Goal: Information Seeking & Learning: Learn about a topic

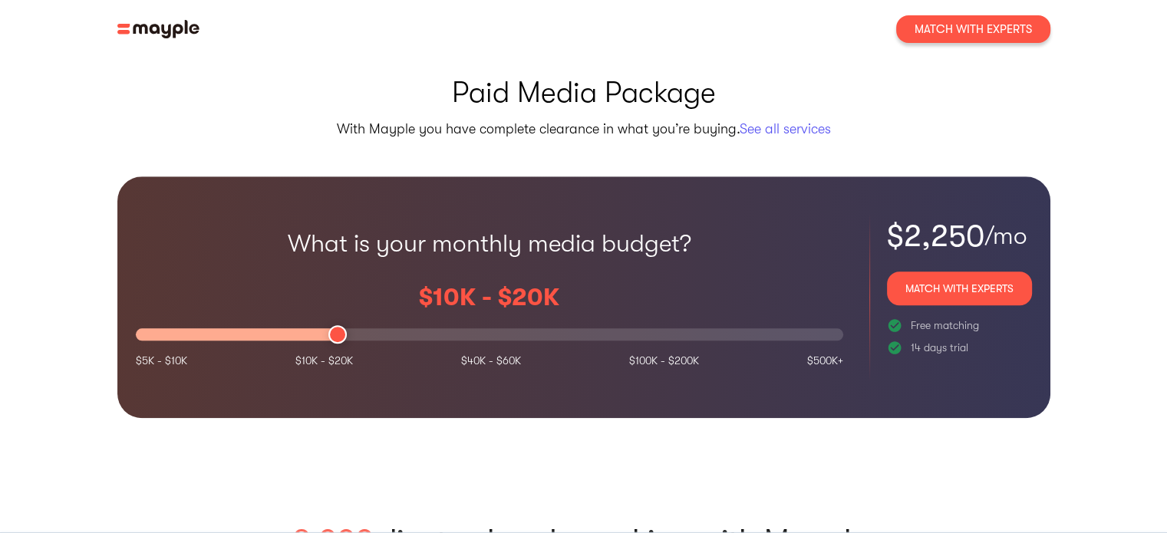
scroll to position [1327, 0]
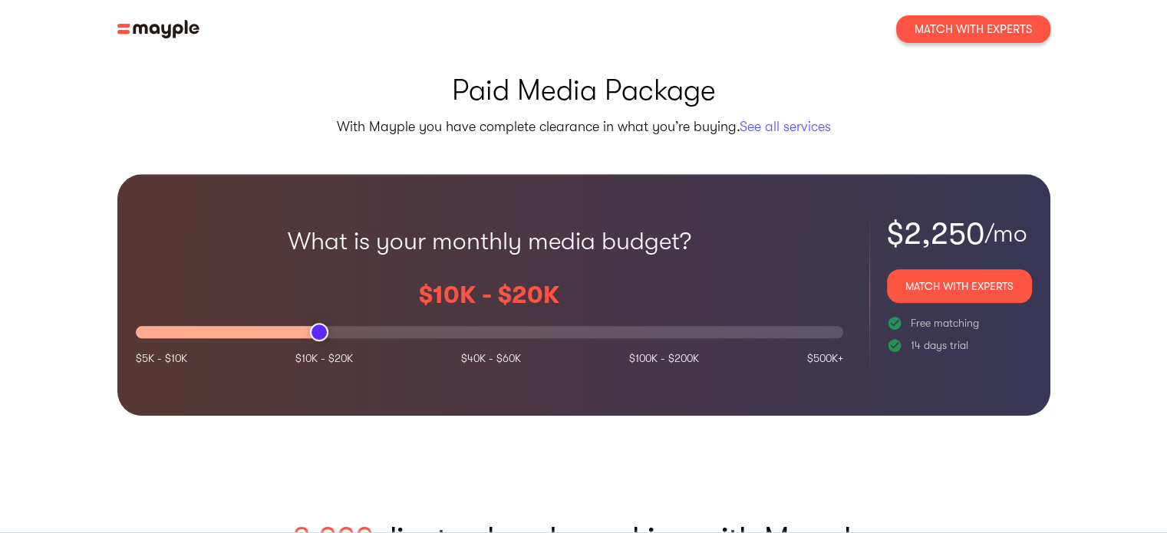
drag, startPoint x: 337, startPoint y: 283, endPoint x: 206, endPoint y: 295, distance: 131.7
click at [206, 295] on div "$10K - $20K" at bounding box center [489, 308] width 707 height 86
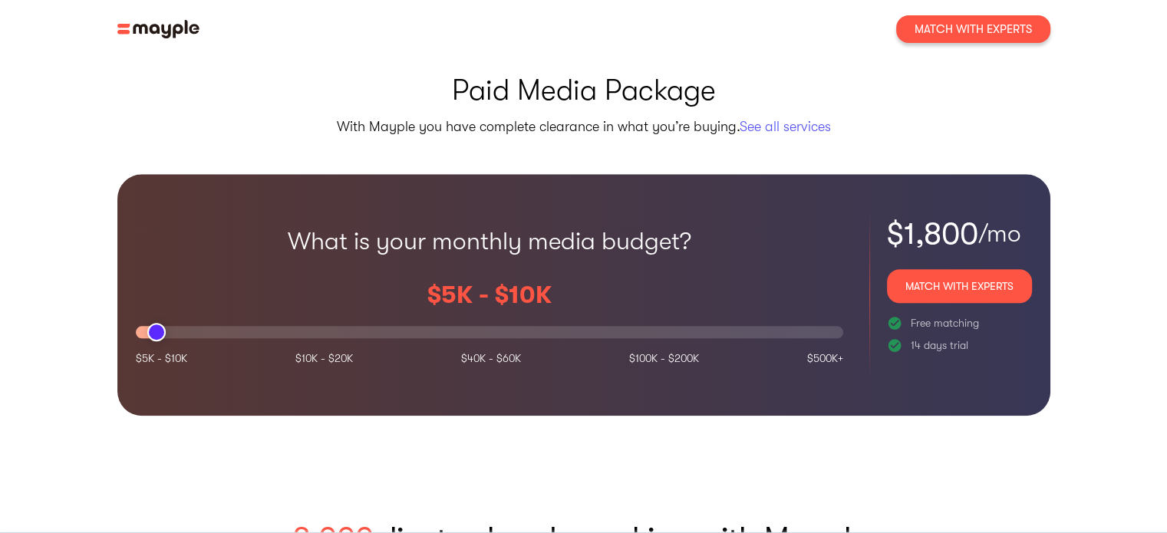
drag, startPoint x: 319, startPoint y: 286, endPoint x: 112, endPoint y: 293, distance: 207.2
click at [112, 293] on div "Paid Media Package With Mayple you have complete clearance in what you’re buyin…" at bounding box center [584, 243] width 982 height 344
drag, startPoint x: 160, startPoint y: 286, endPoint x: 138, endPoint y: 285, distance: 21.5
click at [138, 326] on div at bounding box center [489, 332] width 707 height 12
click at [138, 326] on div at bounding box center [146, 332] width 21 height 12
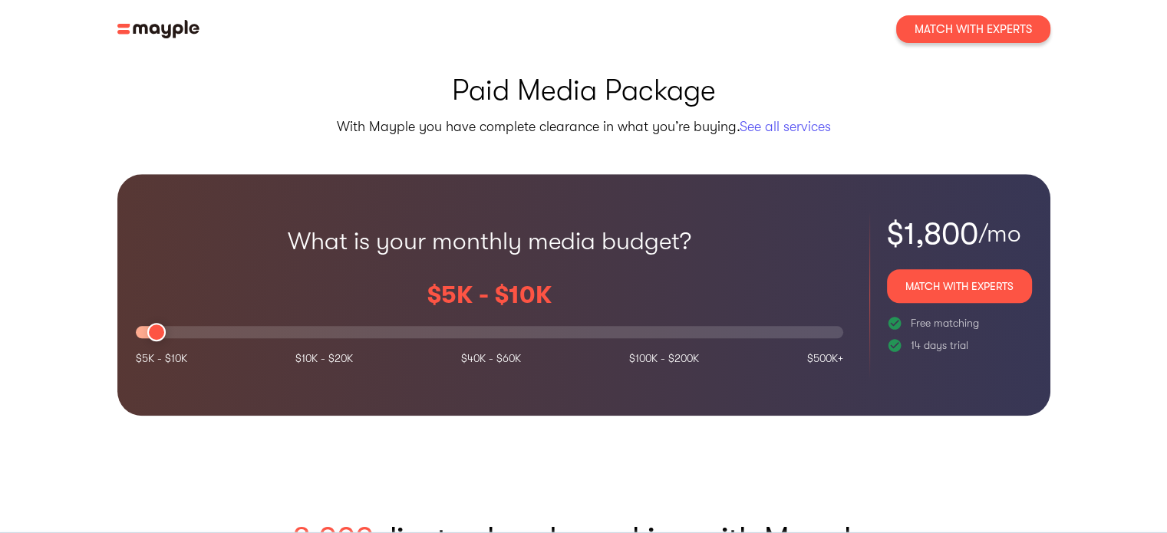
click at [139, 326] on div at bounding box center [146, 332] width 21 height 12
click at [172, 326] on div at bounding box center [489, 332] width 707 height 12
click at [168, 326] on div at bounding box center [489, 332] width 707 height 12
click at [154, 323] on div at bounding box center [156, 332] width 18 height 18
click at [160, 323] on div at bounding box center [156, 332] width 18 height 18
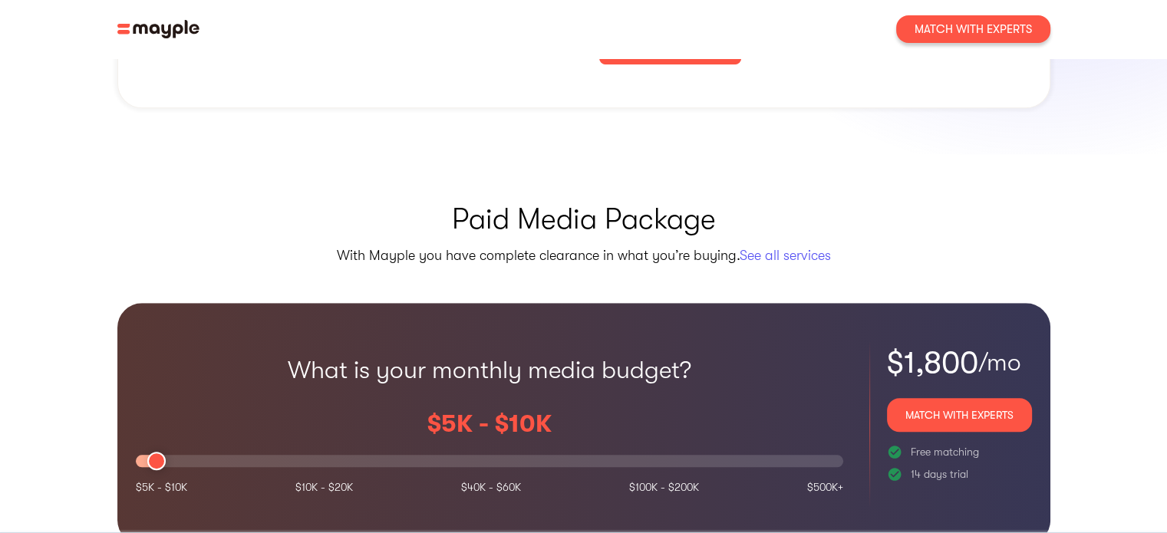
scroll to position [1196, 0]
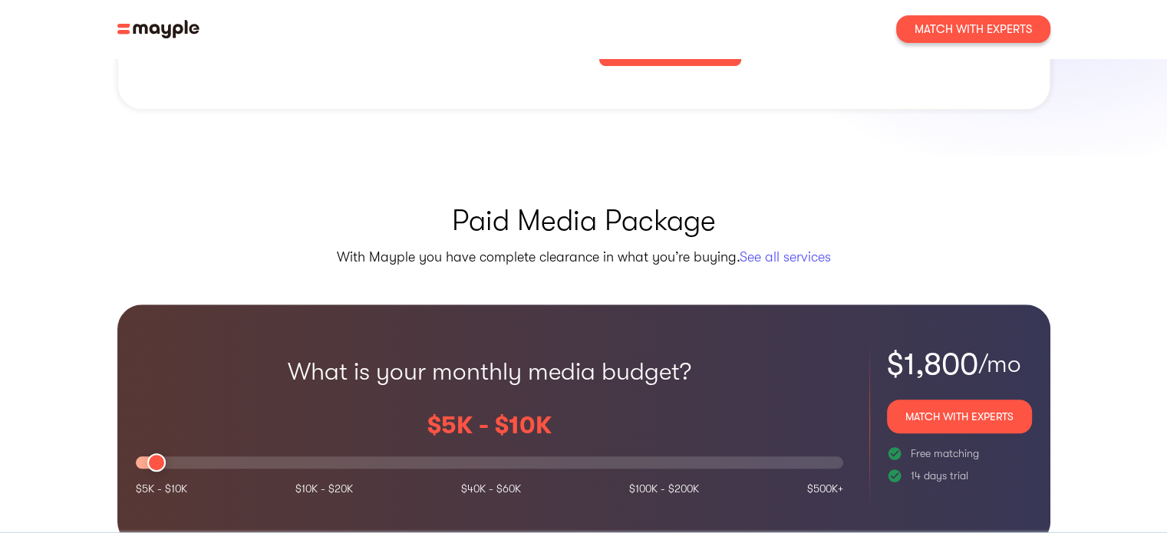
click at [141, 456] on div at bounding box center [146, 462] width 21 height 12
drag, startPoint x: 153, startPoint y: 422, endPoint x: 139, endPoint y: 422, distance: 13.8
click at [139, 456] on div at bounding box center [489, 462] width 707 height 12
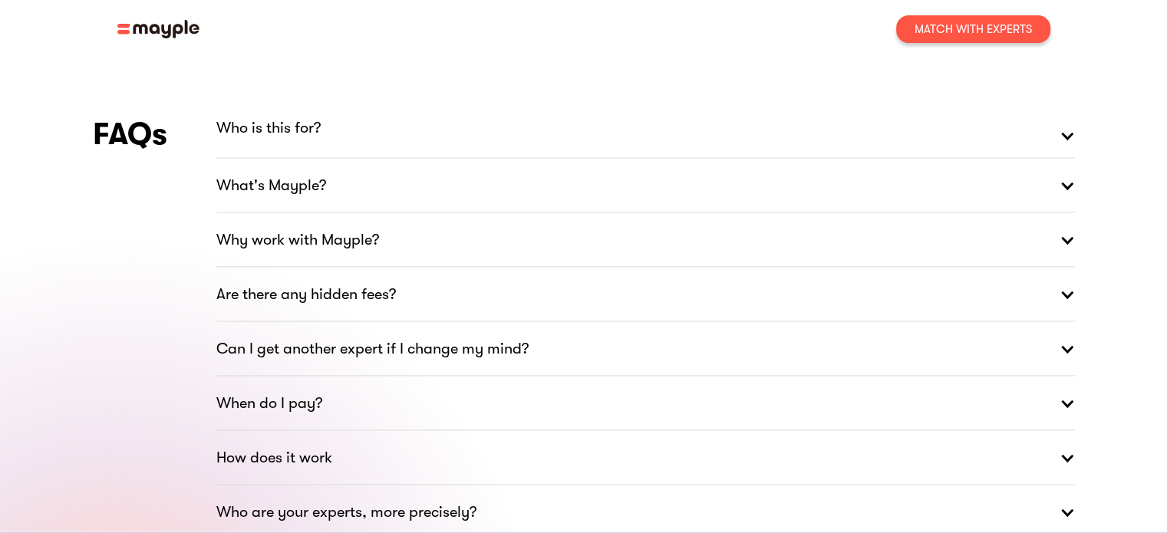
scroll to position [2181, 0]
click at [1071, 113] on div at bounding box center [1066, 136] width 15 height 46
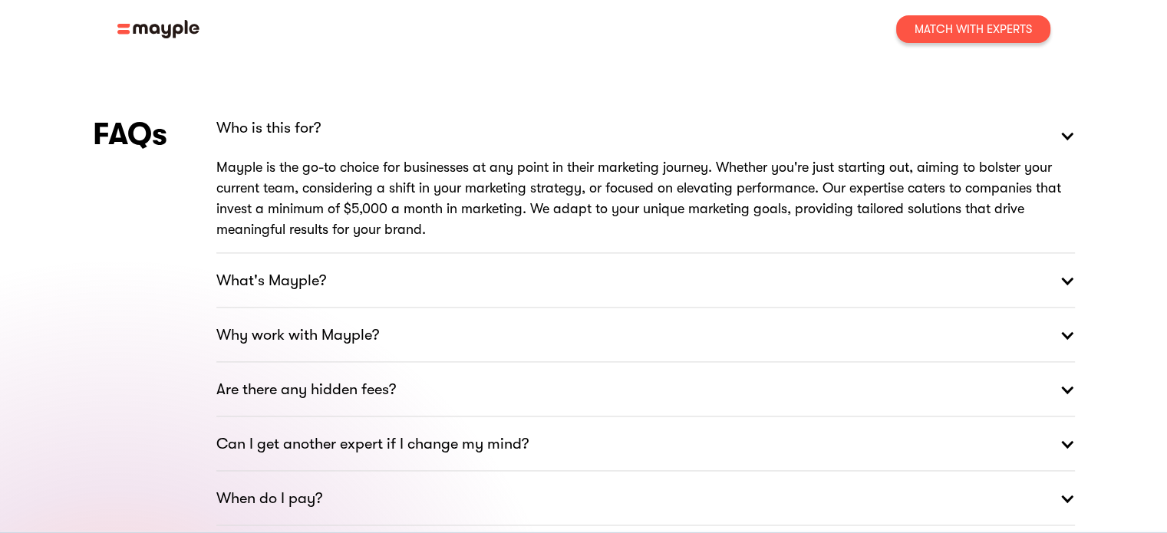
click at [1066, 258] on div at bounding box center [1066, 281] width 15 height 46
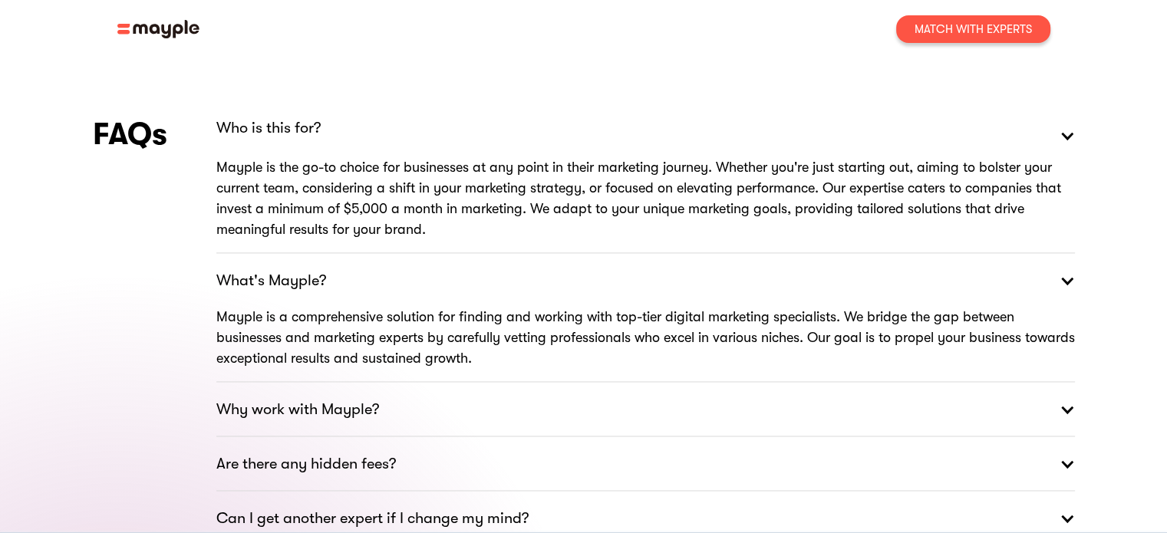
click at [1068, 387] on div at bounding box center [1066, 410] width 15 height 46
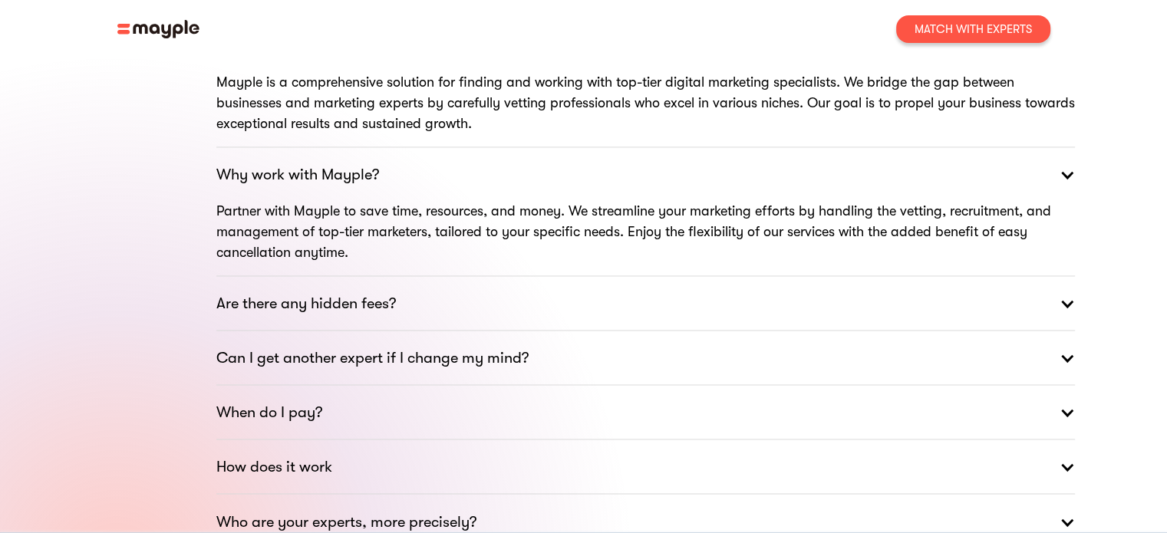
scroll to position [2417, 0]
click at [742, 275] on link "Are there any hidden fees?" at bounding box center [645, 302] width 858 height 55
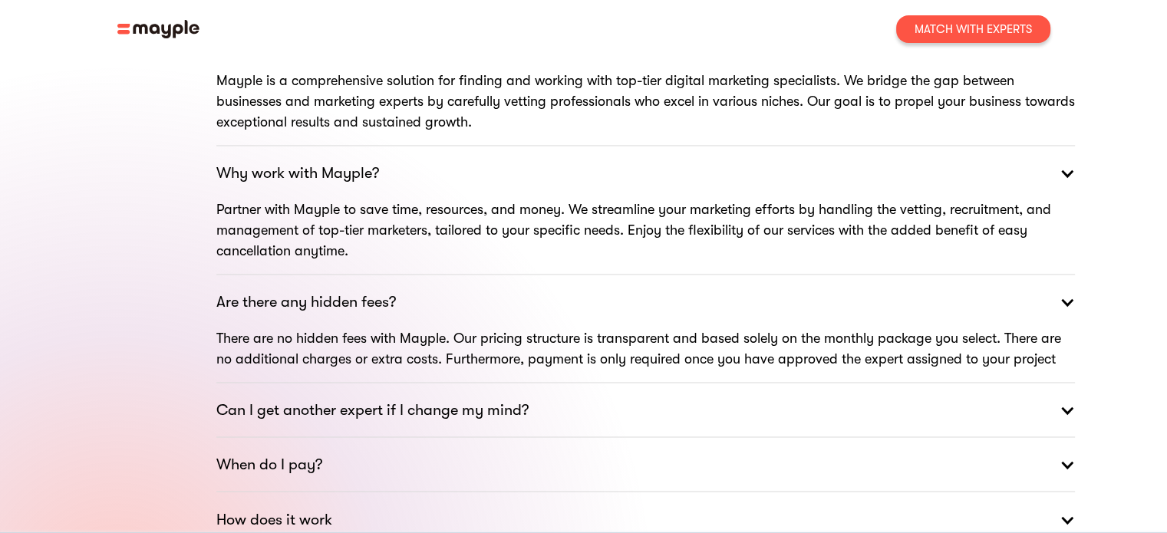
click at [535, 383] on link "Can I get another expert if I change my mind?" at bounding box center [645, 410] width 858 height 55
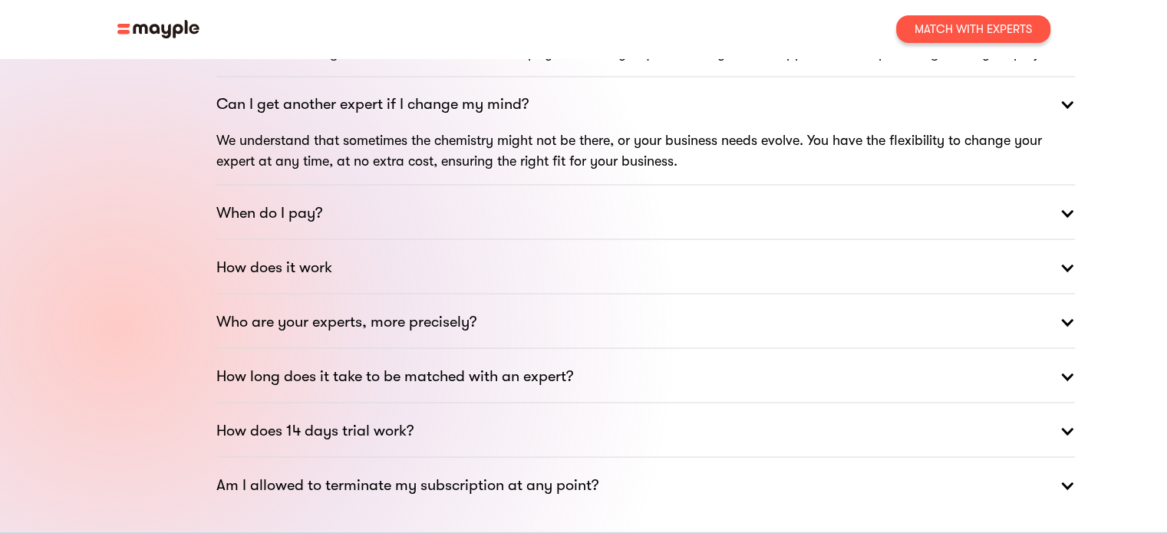
scroll to position [2733, 0]
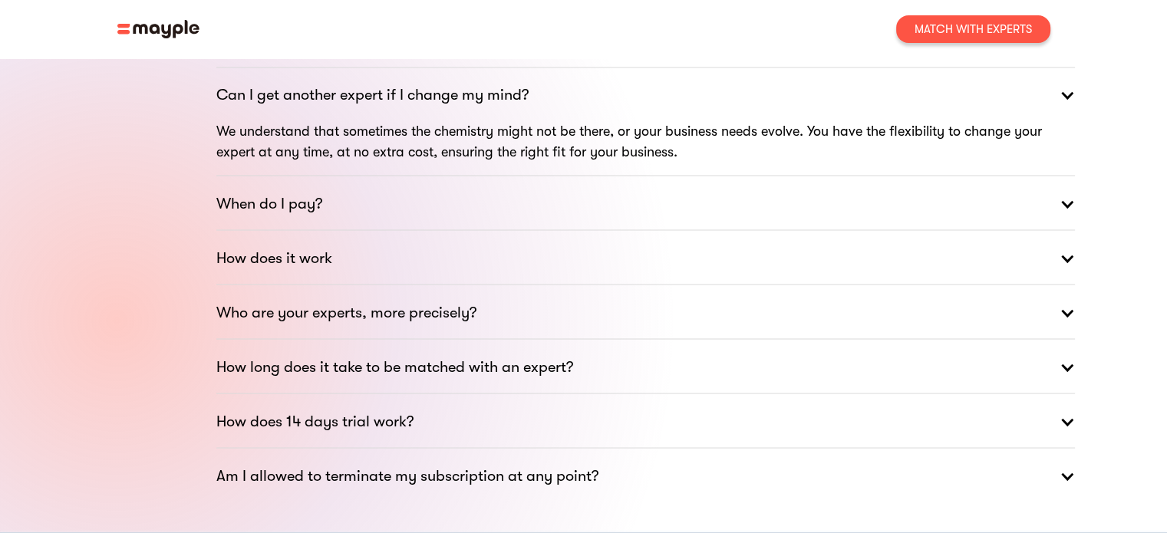
click at [515, 176] on link "When do I pay?" at bounding box center [645, 203] width 858 height 55
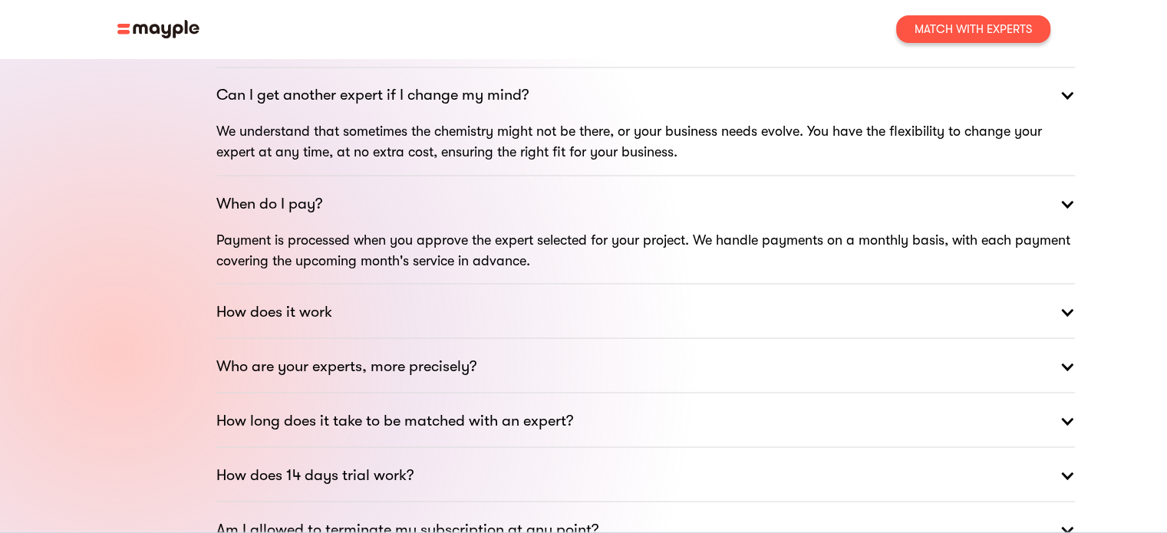
click at [322, 299] on strong "How does it work" at bounding box center [274, 311] width 116 height 25
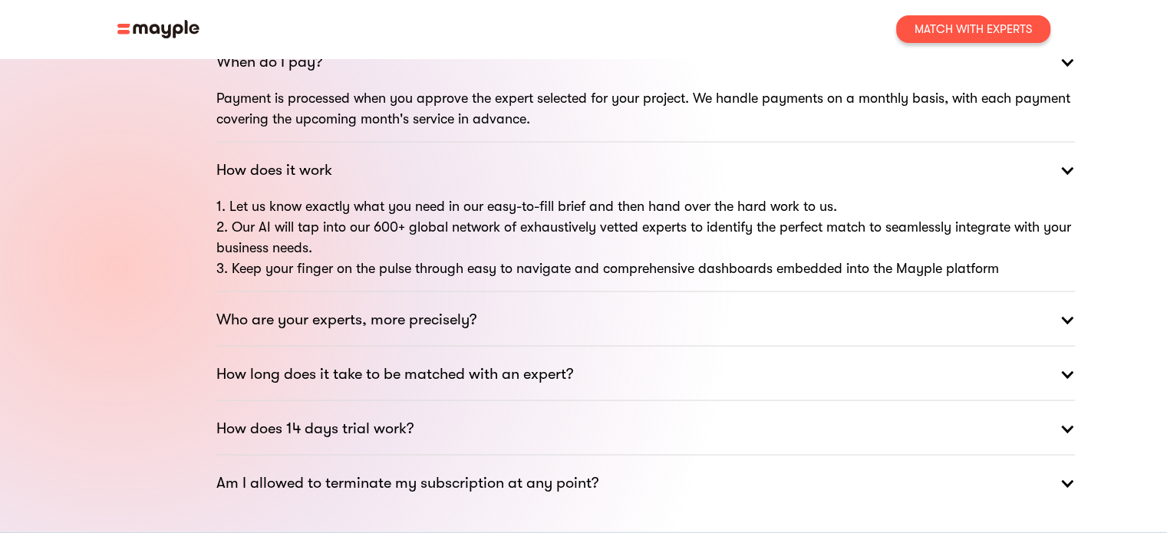
scroll to position [2881, 0]
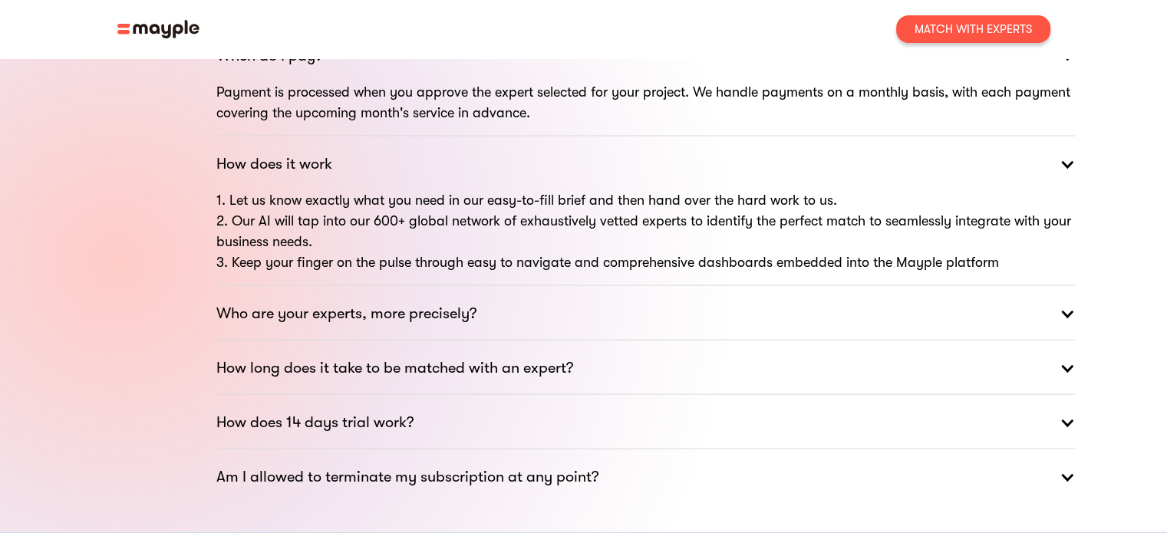
click at [469, 301] on strong "Who are your experts, more precisely?" at bounding box center [346, 313] width 260 height 25
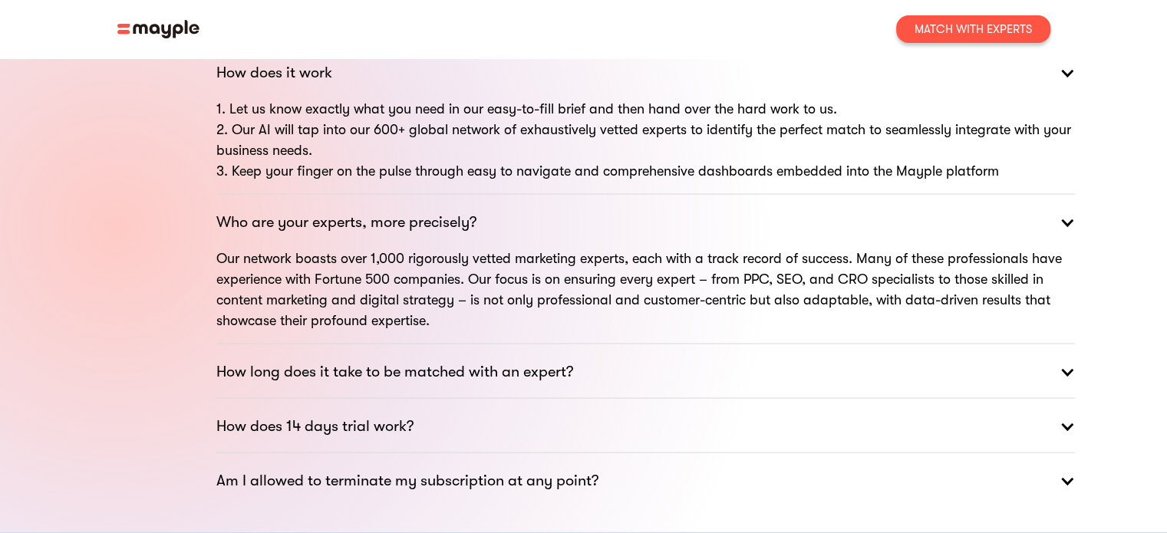
scroll to position [2979, 0]
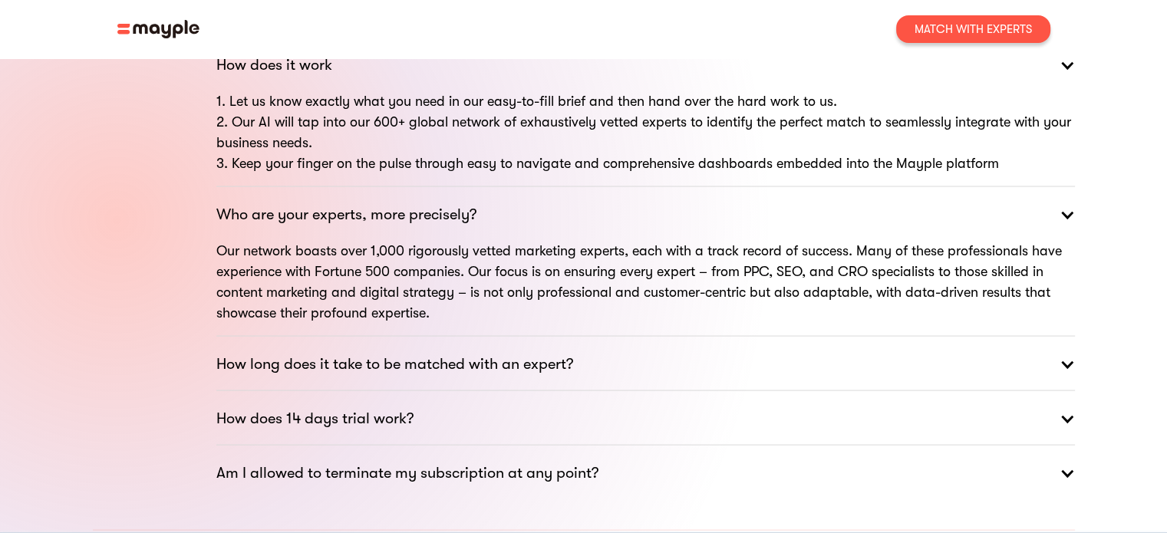
click at [488, 352] on strong "How long does it take to be matched with an expert?" at bounding box center [394, 364] width 357 height 25
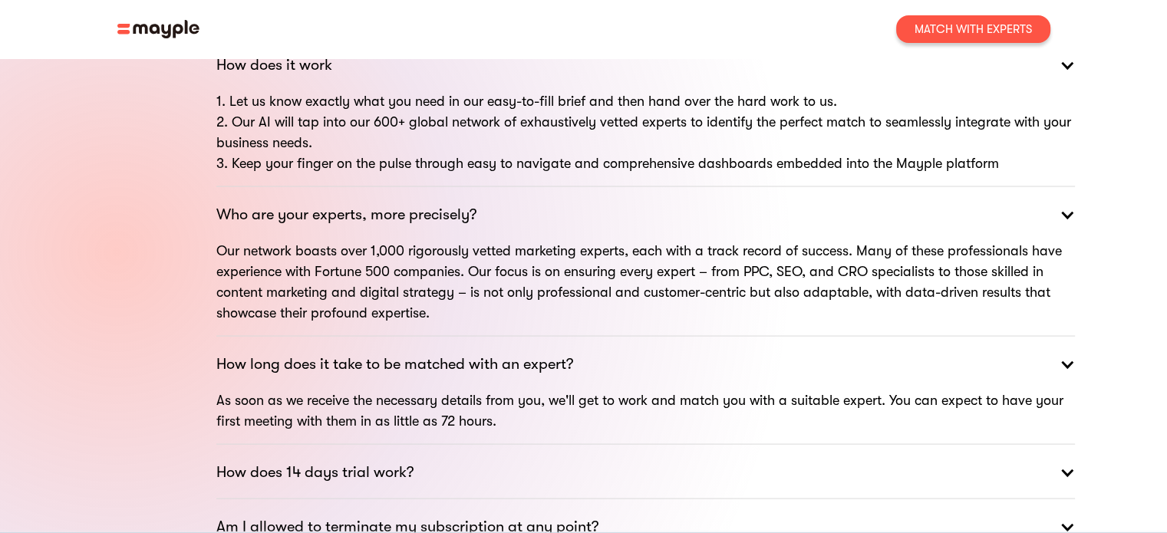
click at [383, 460] on strong "How does 14 days trial work?" at bounding box center [314, 472] width 197 height 25
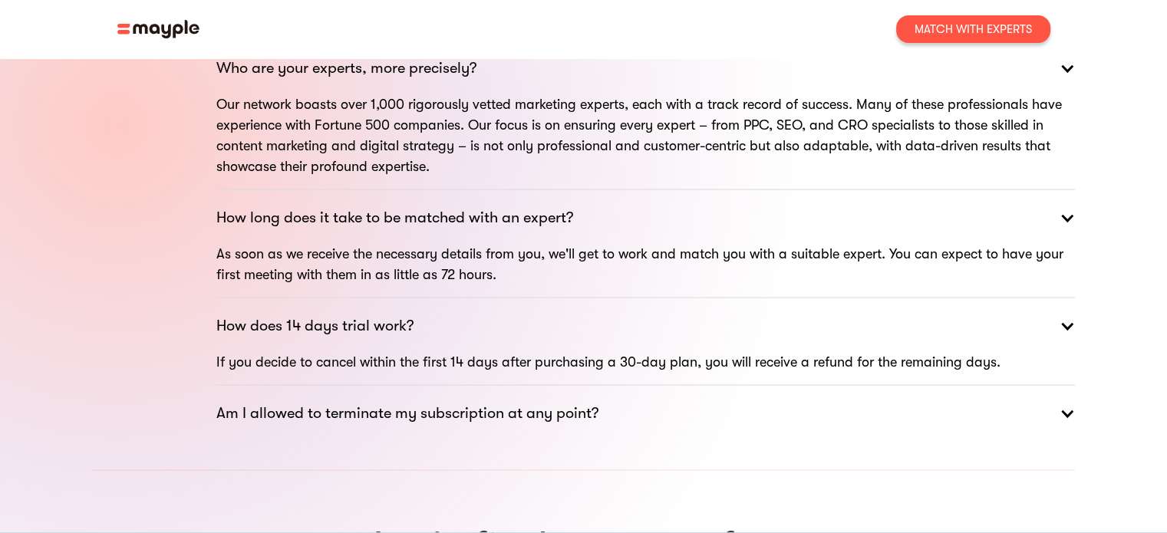
scroll to position [3126, 0]
click at [469, 400] on strong "Am I allowed to terminate my subscription at any point?" at bounding box center [407, 412] width 382 height 25
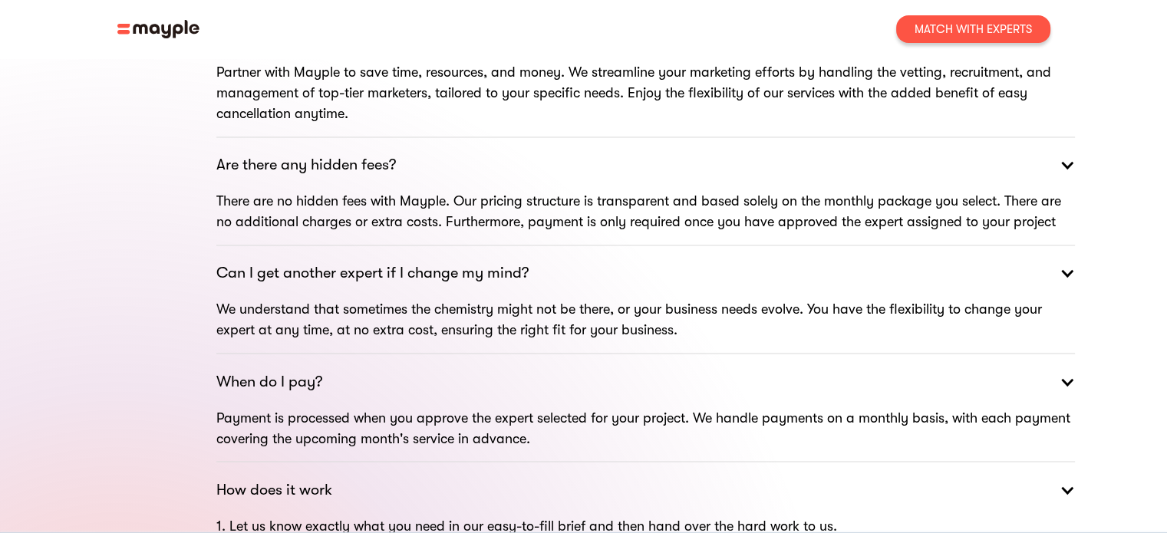
scroll to position [2561, 0]
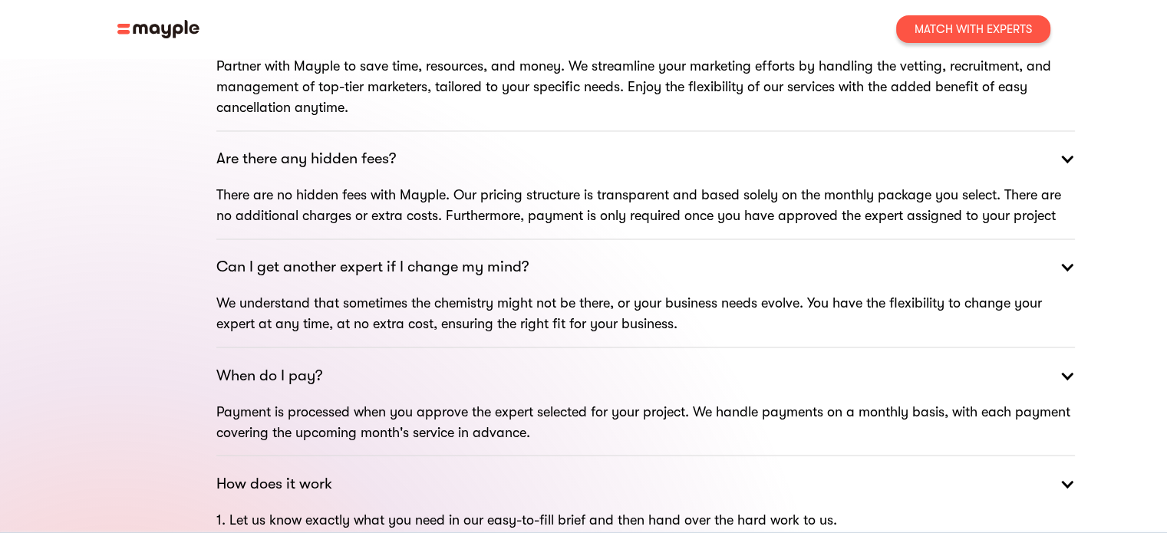
click at [923, 25] on div "Match With Experts" at bounding box center [972, 28] width 117 height 15
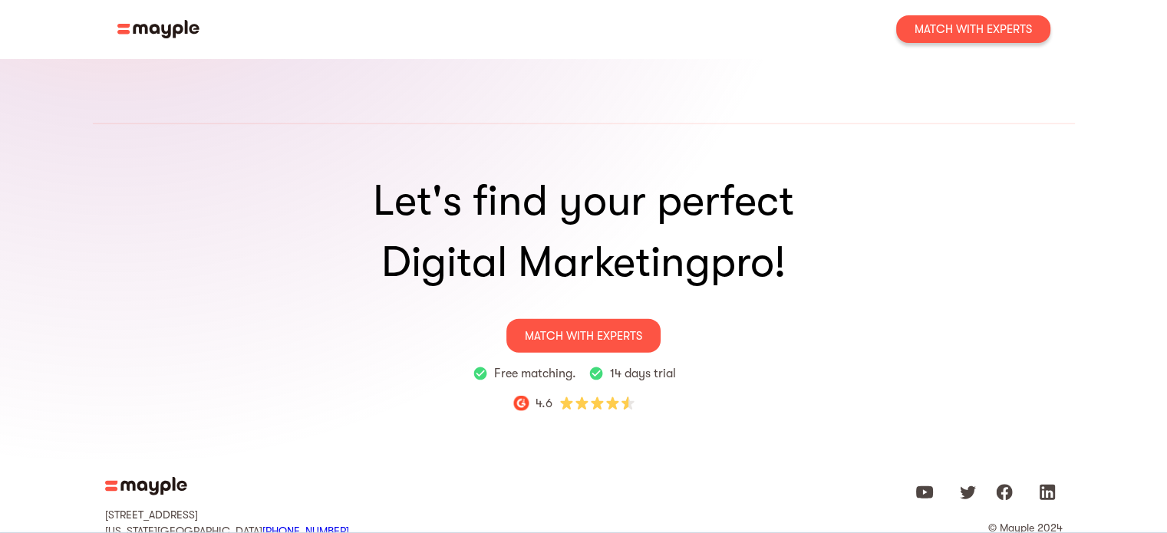
scroll to position [3572, 0]
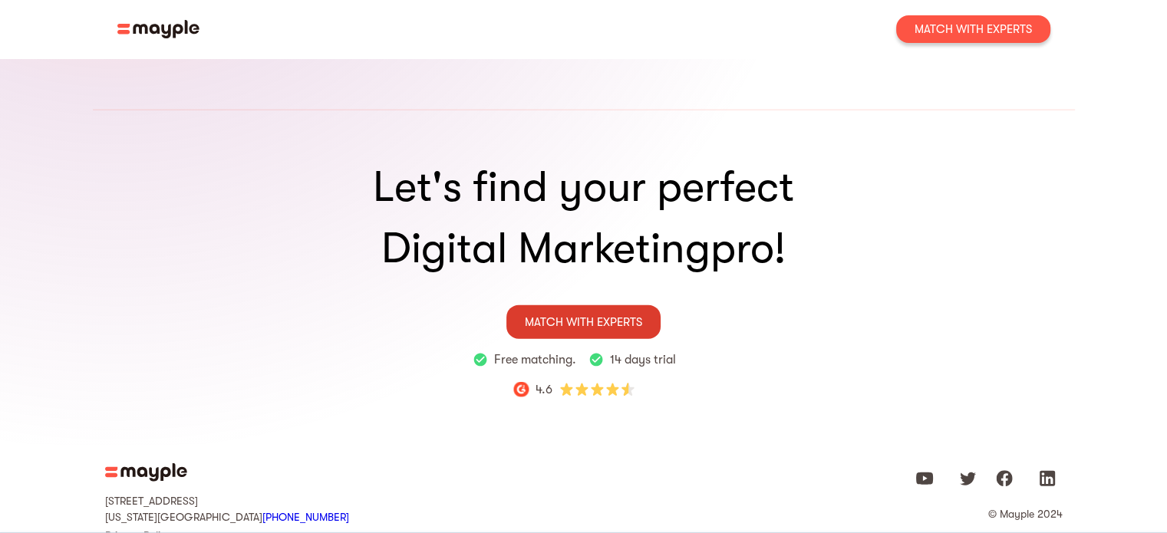
click at [585, 305] on link "MATCH WITH ExpertS" at bounding box center [583, 322] width 154 height 34
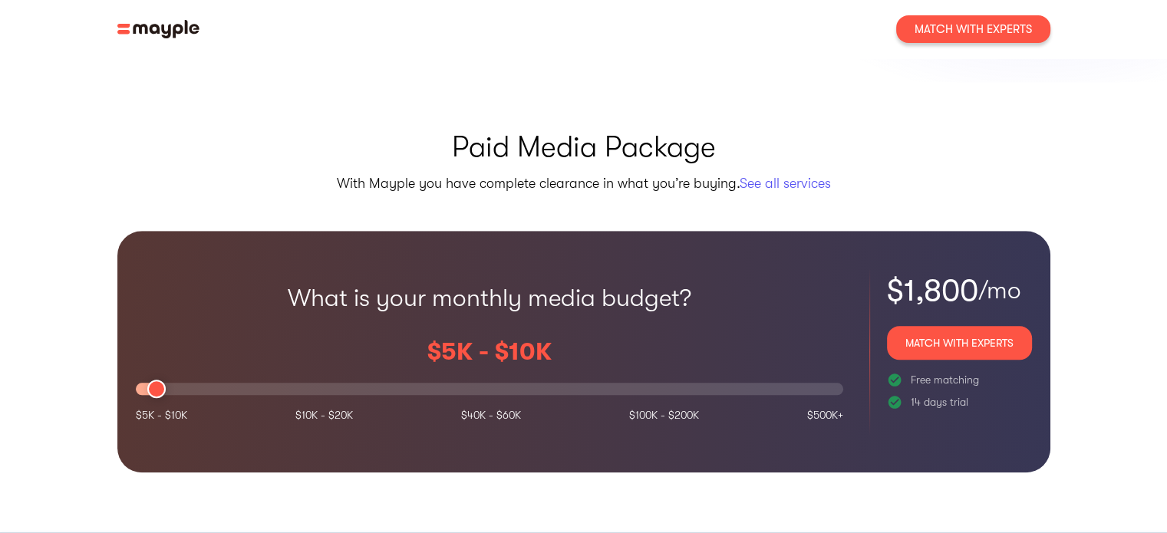
scroll to position [1272, 0]
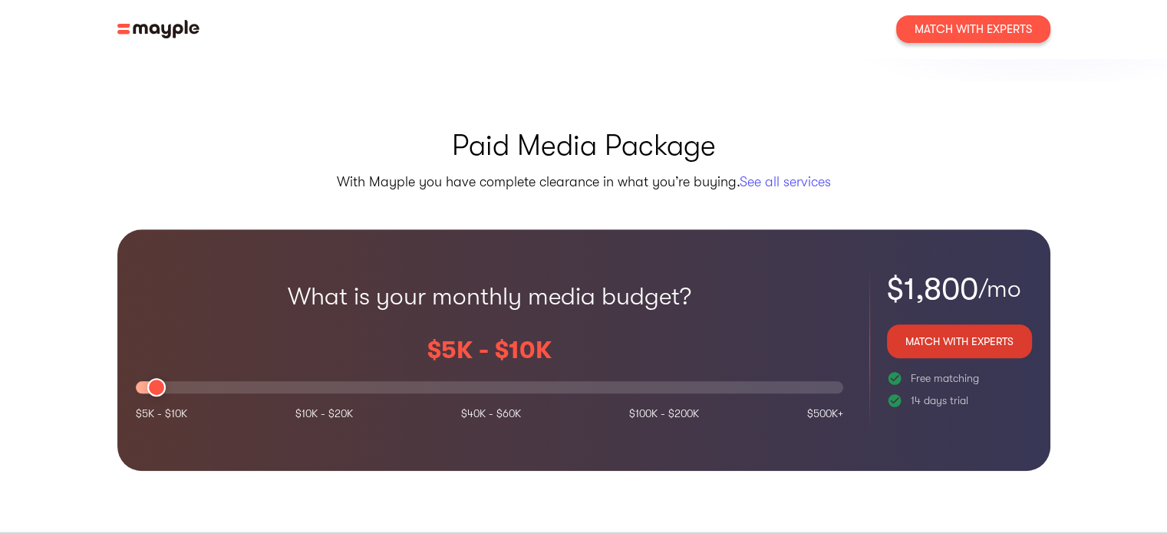
click at [941, 324] on div "Match With Experts" at bounding box center [959, 341] width 145 height 34
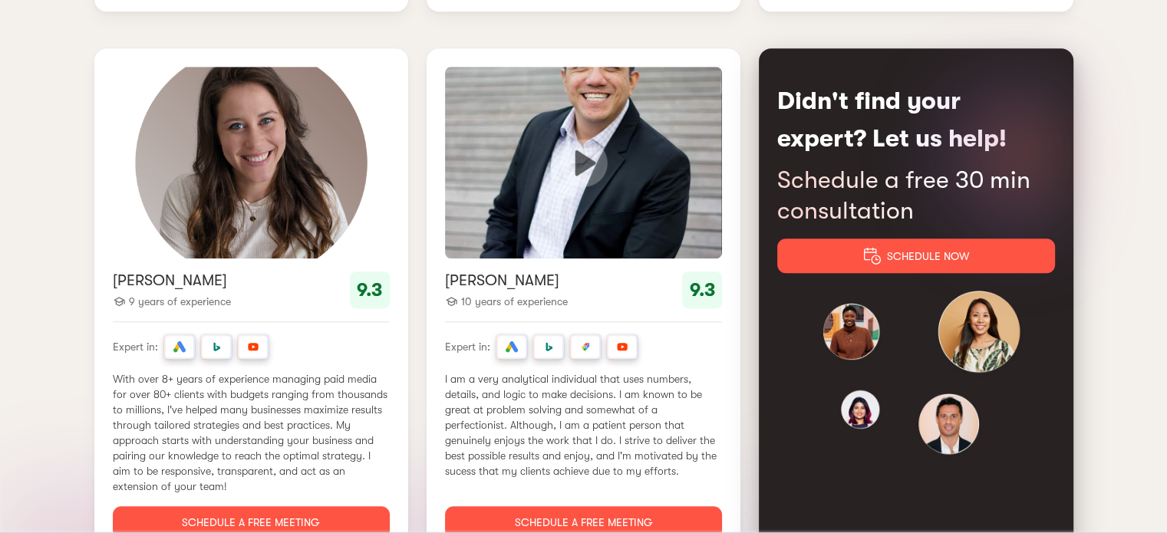
scroll to position [1209, 0]
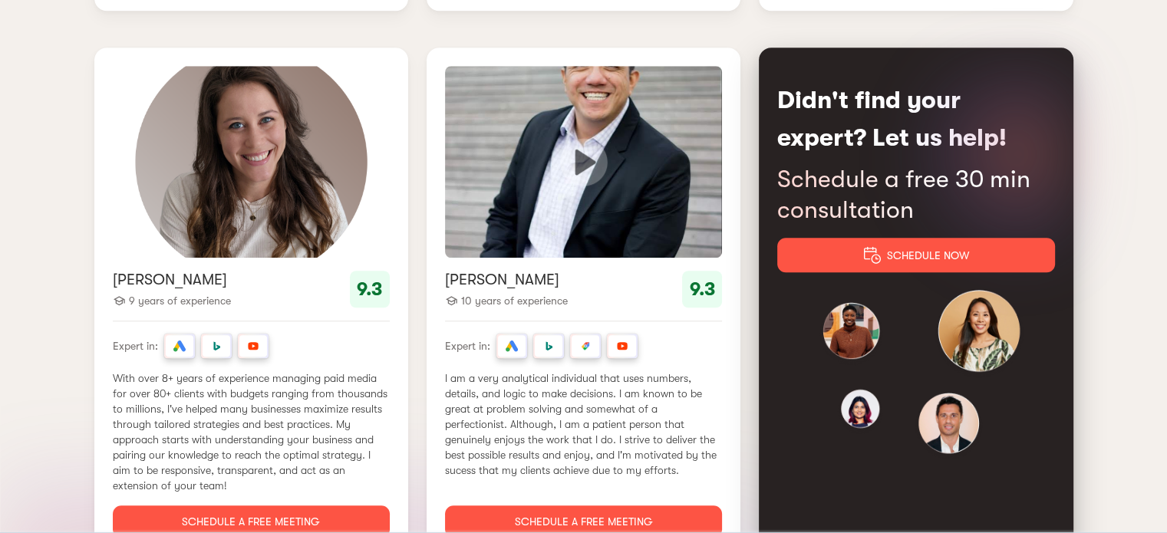
click at [940, 243] on div "SCHEDULE NOW" at bounding box center [915, 255] width 277 height 35
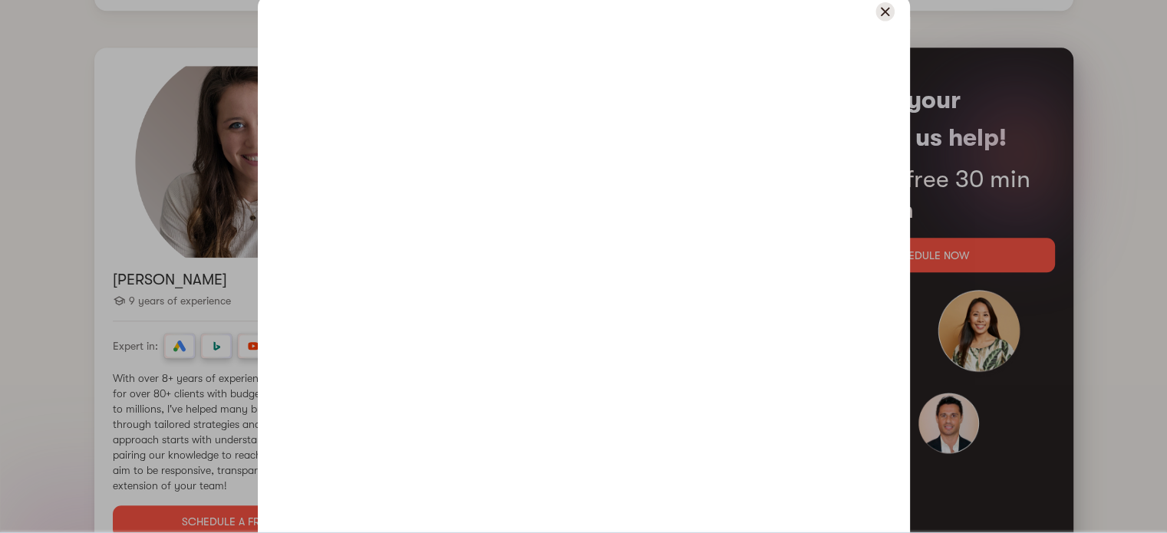
click at [890, 6] on img at bounding box center [884, 11] width 19 height 19
